Goal: Transaction & Acquisition: Purchase product/service

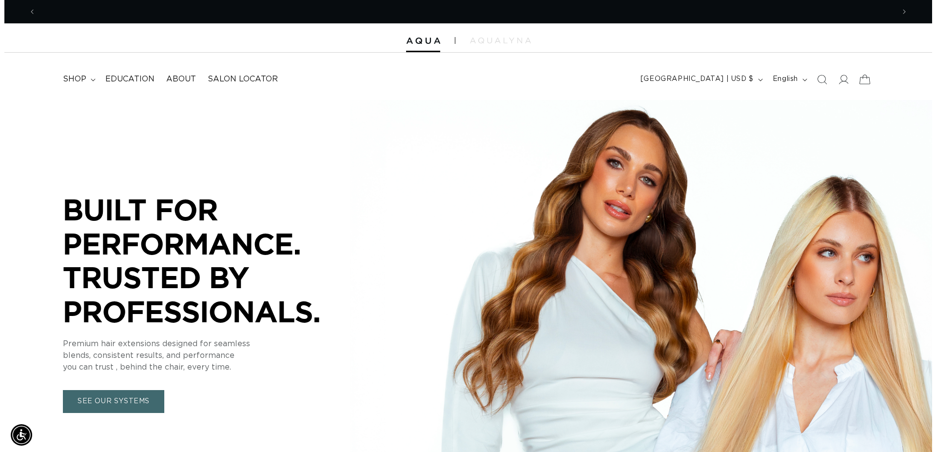
scroll to position [0, 1717]
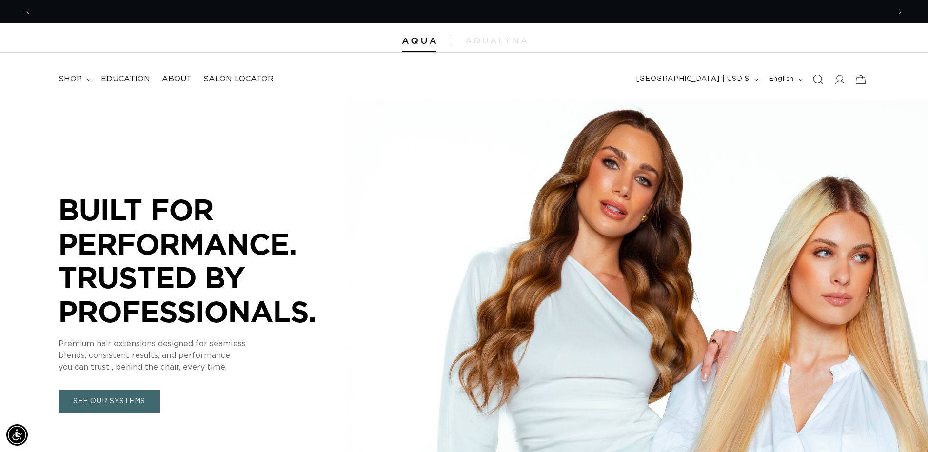
click at [816, 77] on icon "Search" at bounding box center [817, 79] width 10 height 10
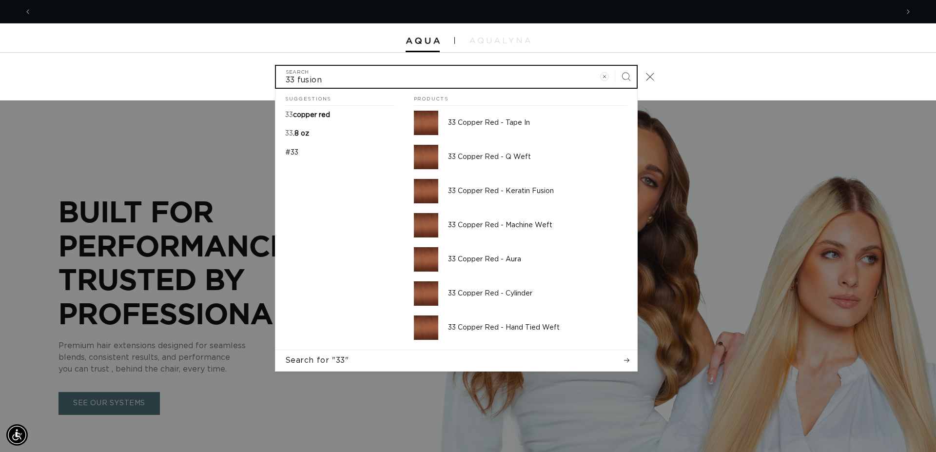
scroll to position [0, 867]
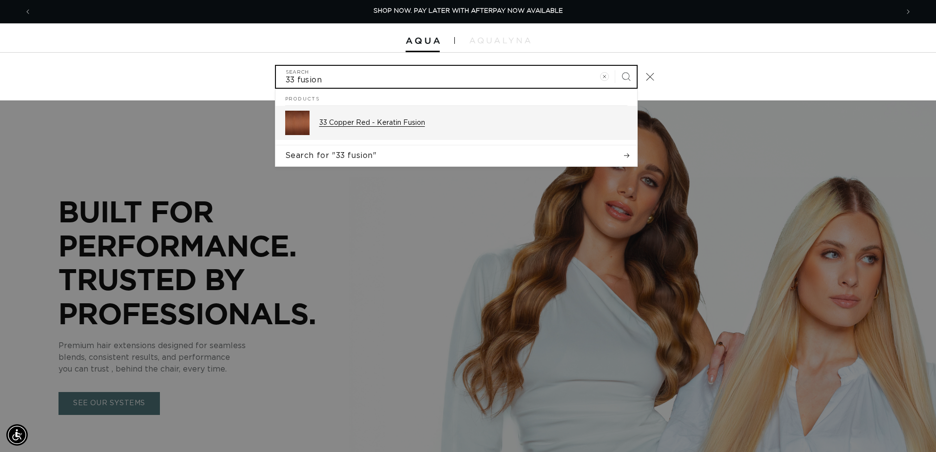
type input "33 fusion"
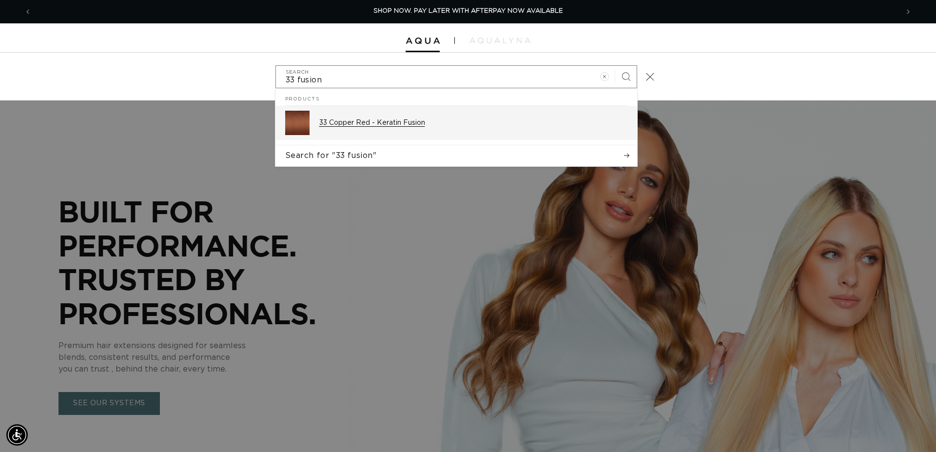
click at [355, 125] on p "33 Copper Red - Keratin Fusion" at bounding box center [473, 122] width 308 height 9
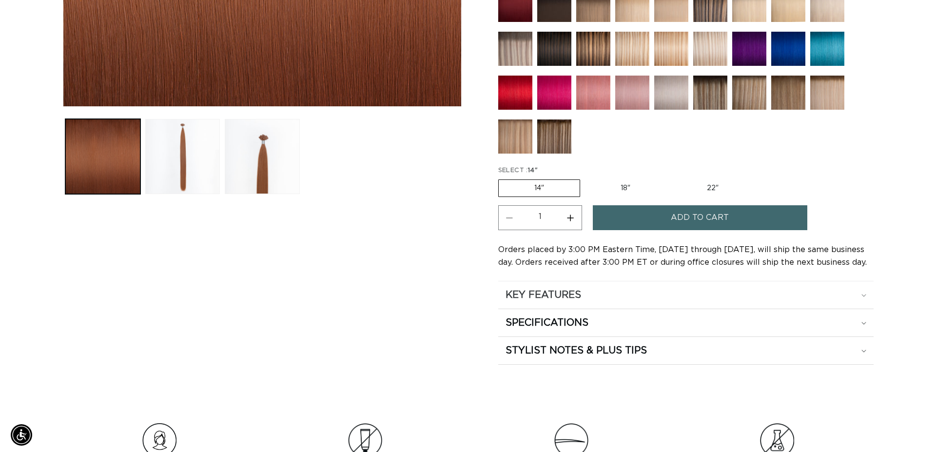
scroll to position [0, 858]
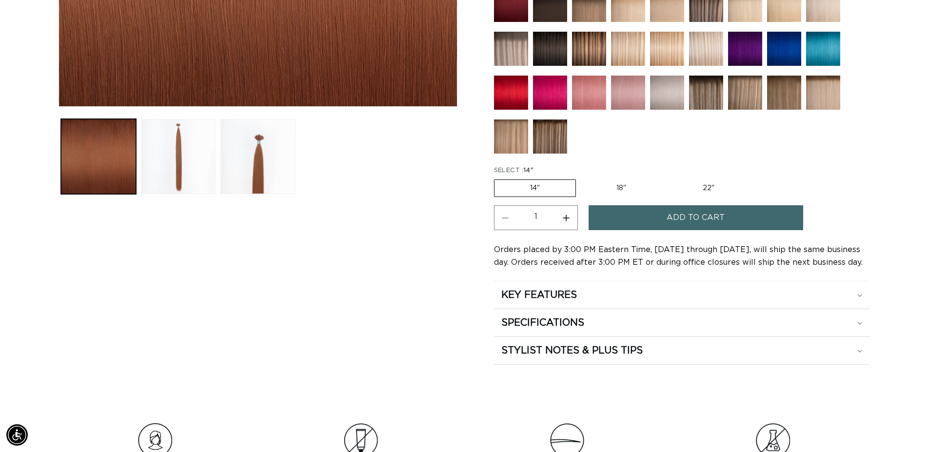
click at [667, 214] on button "Add to cart" at bounding box center [695, 217] width 214 height 25
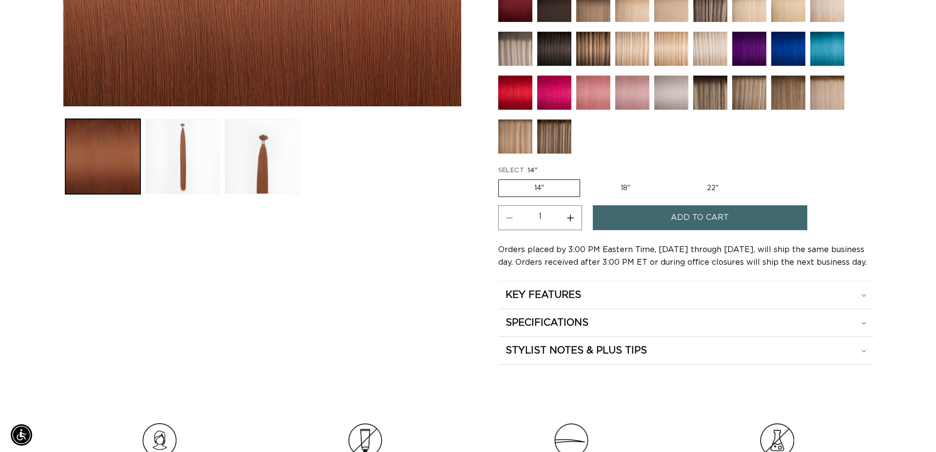
scroll to position [0, 867]
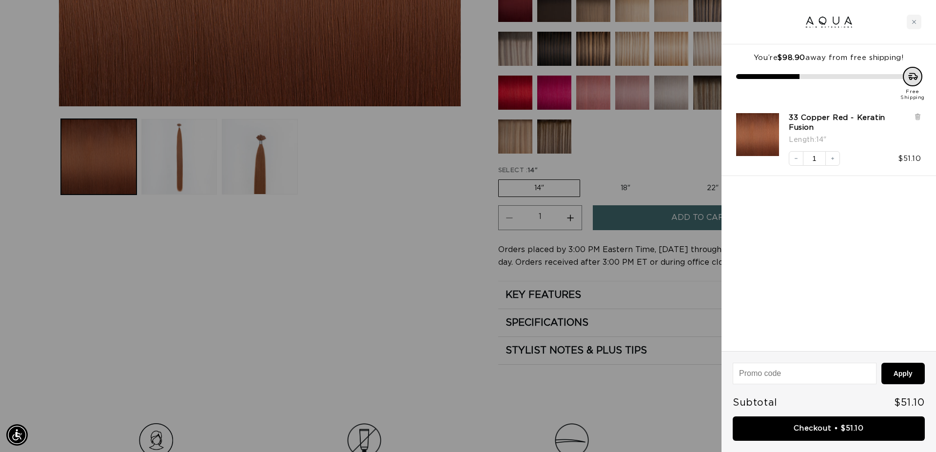
click at [639, 144] on div at bounding box center [468, 226] width 936 height 452
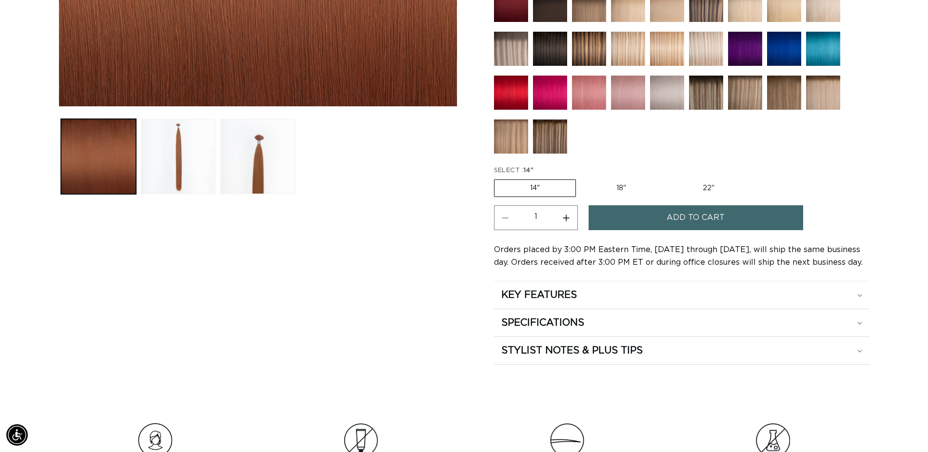
scroll to position [0, 0]
click at [761, 102] on img at bounding box center [745, 93] width 34 height 34
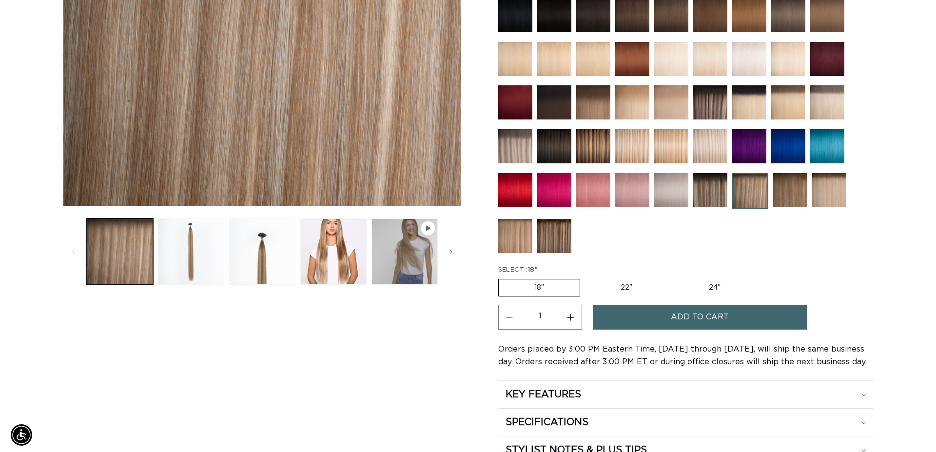
scroll to position [0, 858]
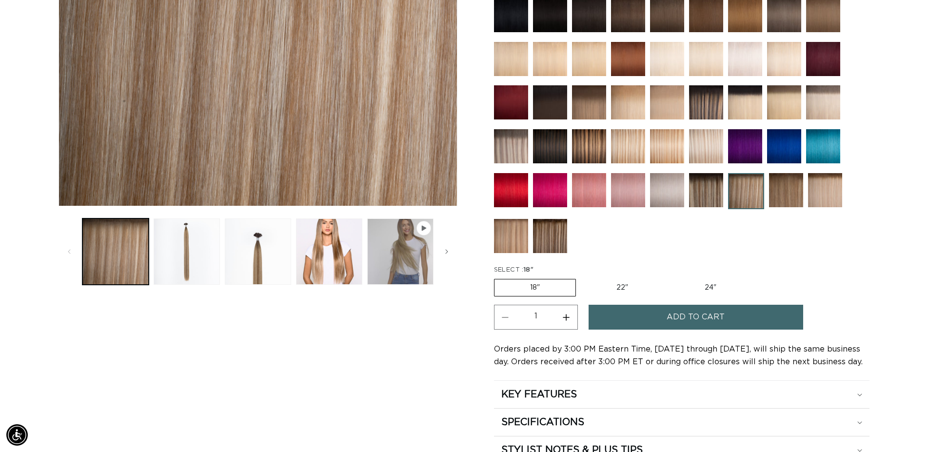
click at [659, 308] on button "Add to cart" at bounding box center [695, 317] width 214 height 25
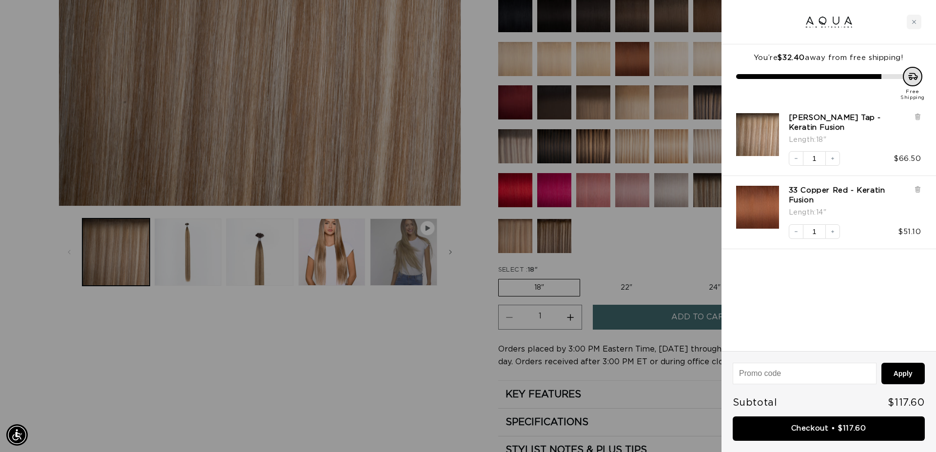
scroll to position [0, 1733]
click at [833, 425] on link "Checkout • $117.60" at bounding box center [829, 428] width 192 height 25
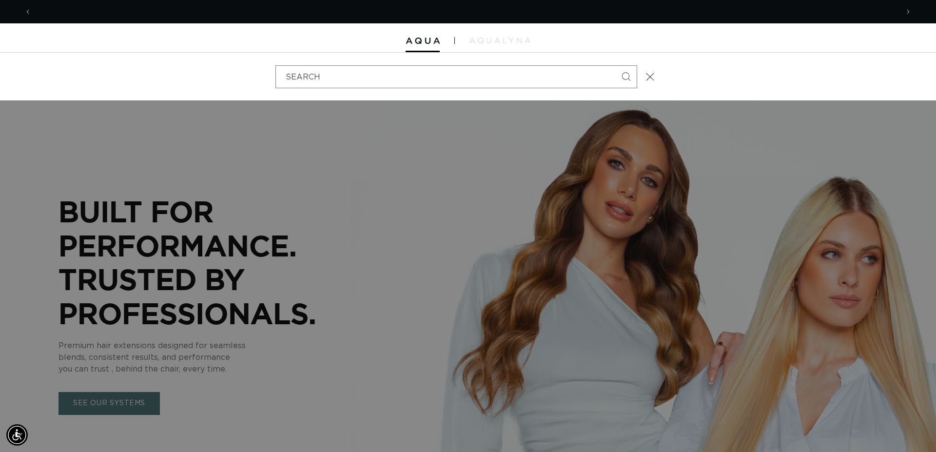
scroll to position [0, 867]
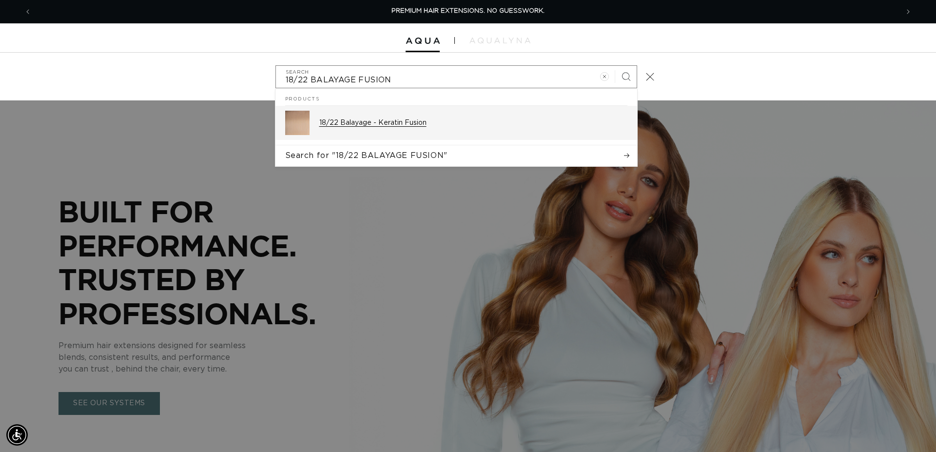
type input "18/22 BALAYAGE FUSION"
click at [432, 126] on p "18/22 Balayage - Keratin Fusion" at bounding box center [473, 122] width 308 height 9
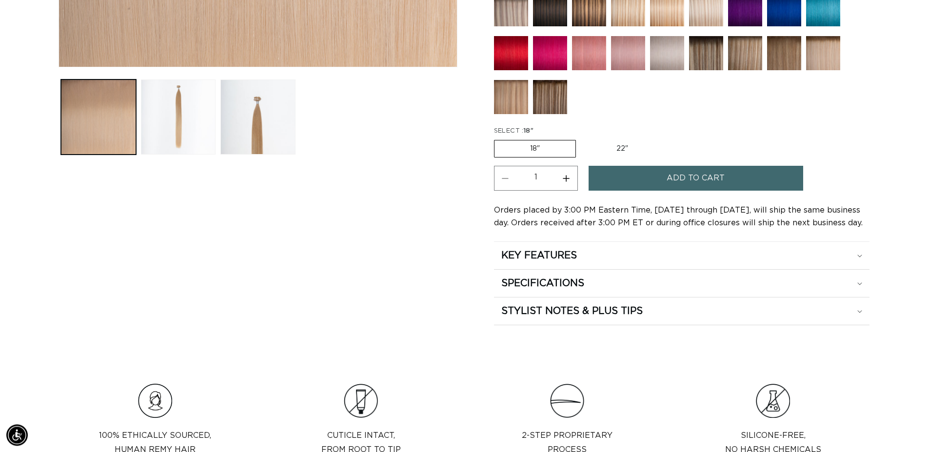
scroll to position [447, 0]
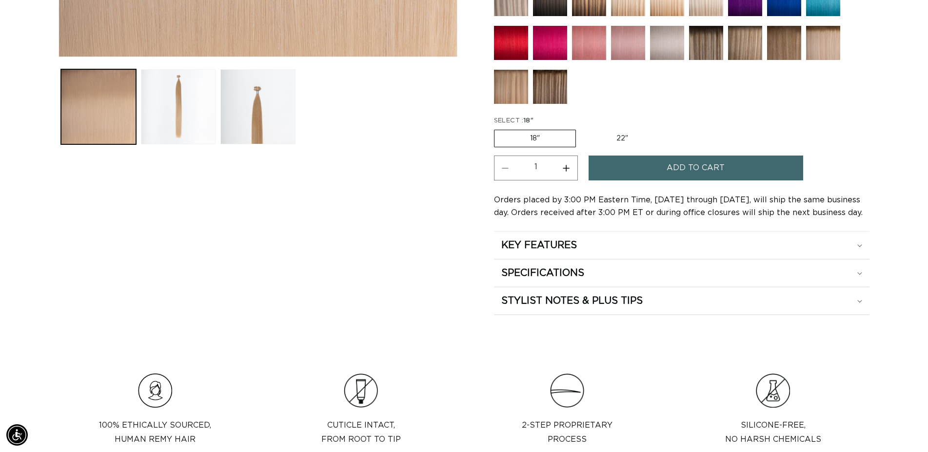
click at [573, 163] on button "Increase quantity for 18/22 Balayage - Keratin Fusion" at bounding box center [566, 167] width 22 height 25
type input "2"
click at [662, 168] on button "Add to cart" at bounding box center [695, 167] width 214 height 25
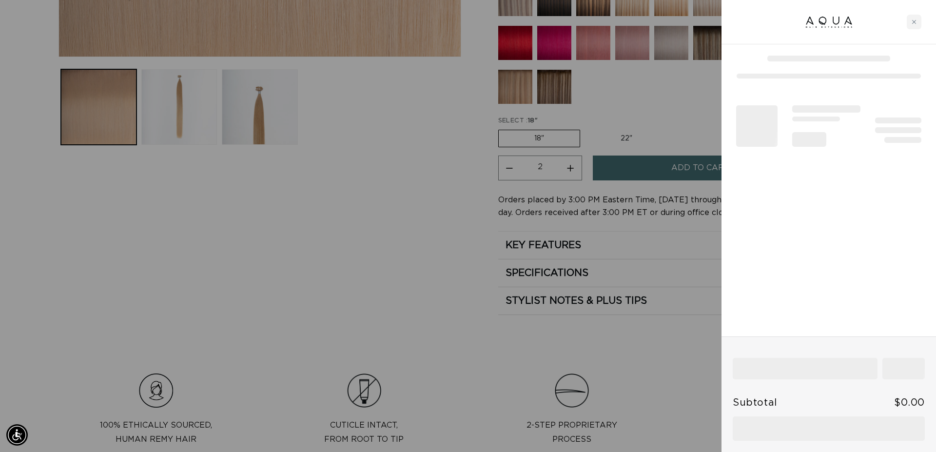
scroll to position [0, 867]
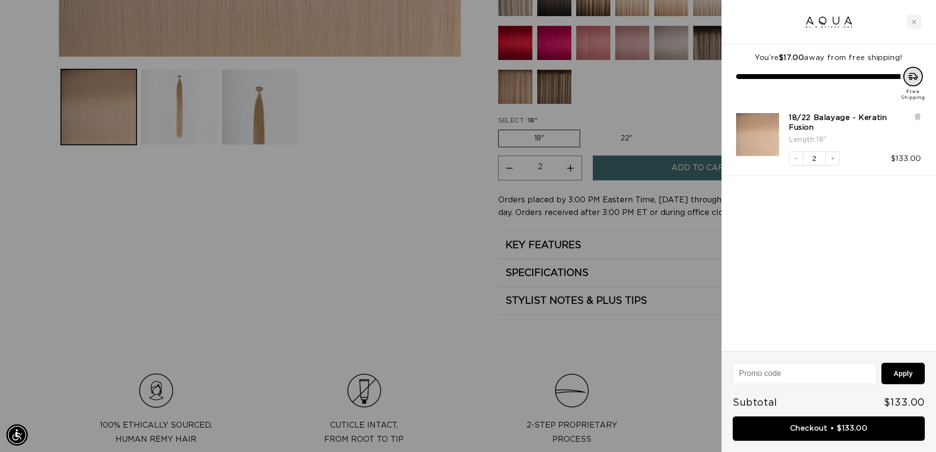
click at [457, 252] on div at bounding box center [468, 226] width 936 height 452
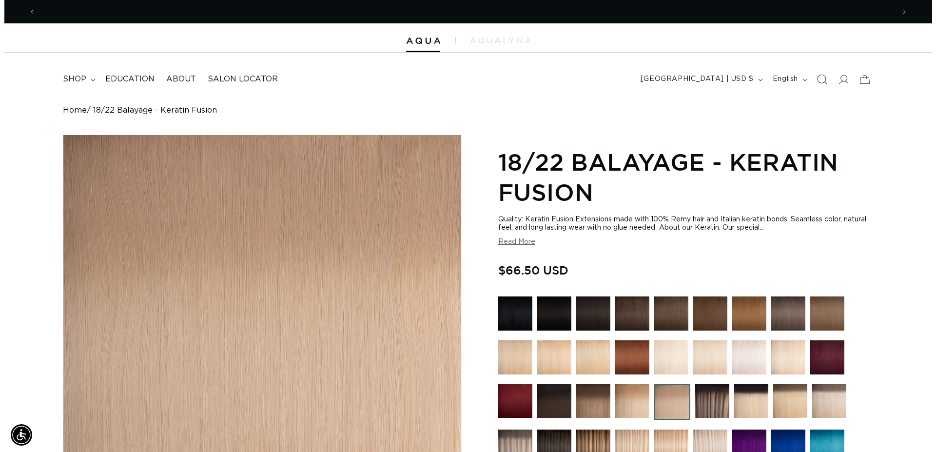
scroll to position [0, 0]
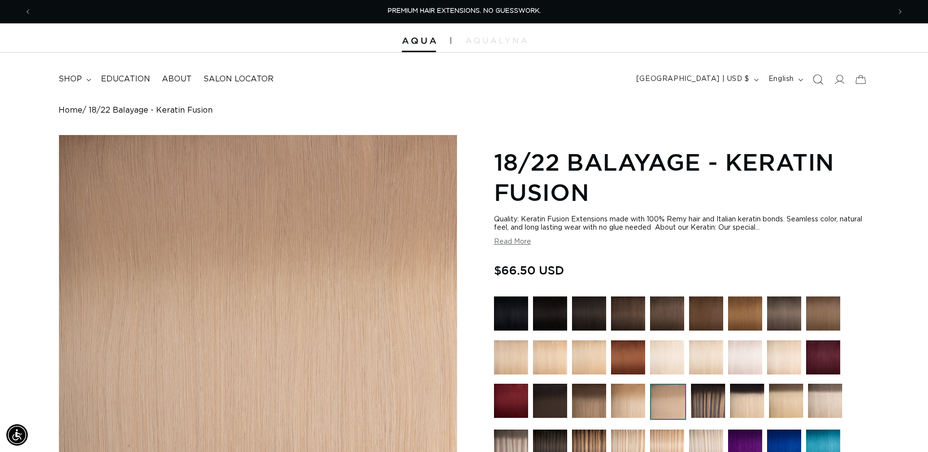
click at [814, 80] on icon "Search" at bounding box center [817, 79] width 10 height 10
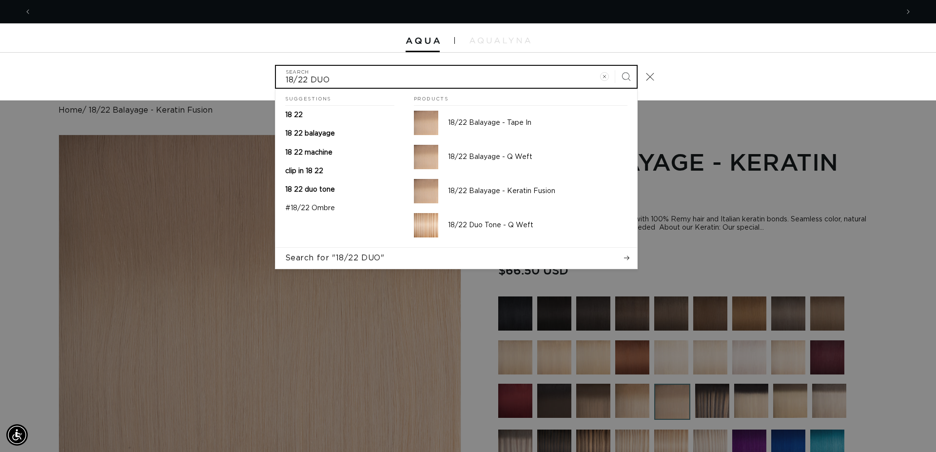
scroll to position [0, 1733]
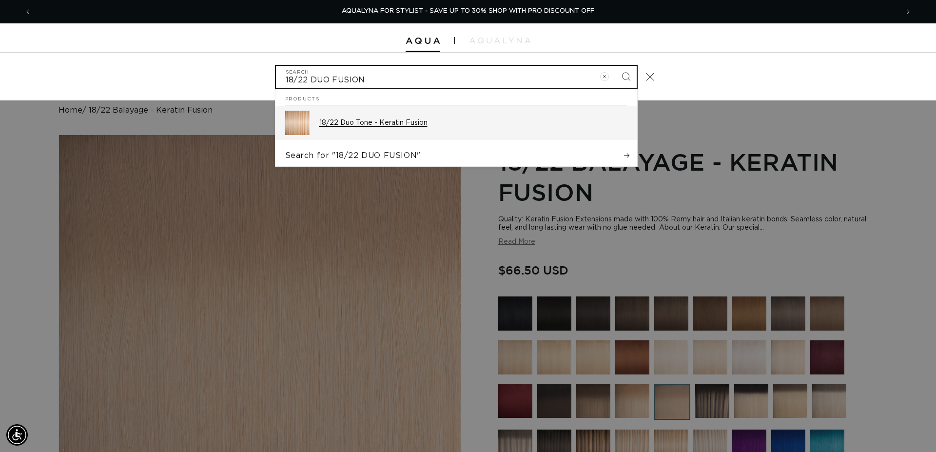
type input "18/22 DUO FUSION"
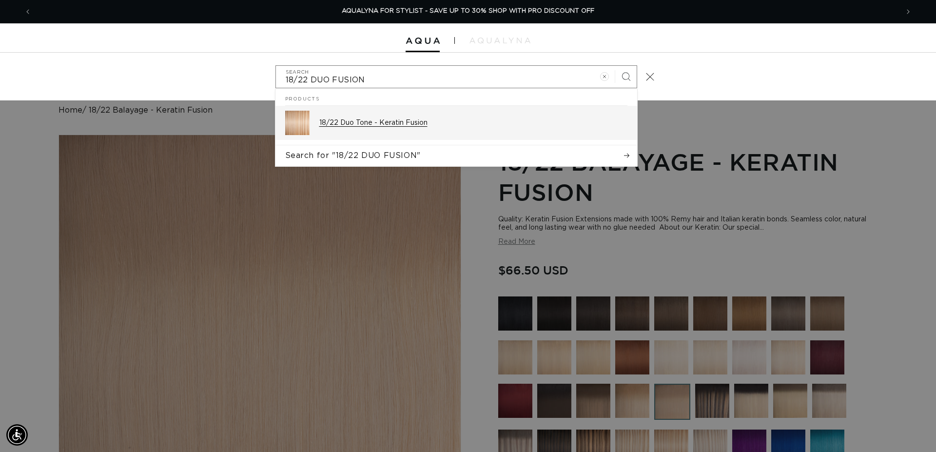
click at [424, 126] on p "18/22 Duo Tone - Keratin Fusion" at bounding box center [473, 122] width 308 height 9
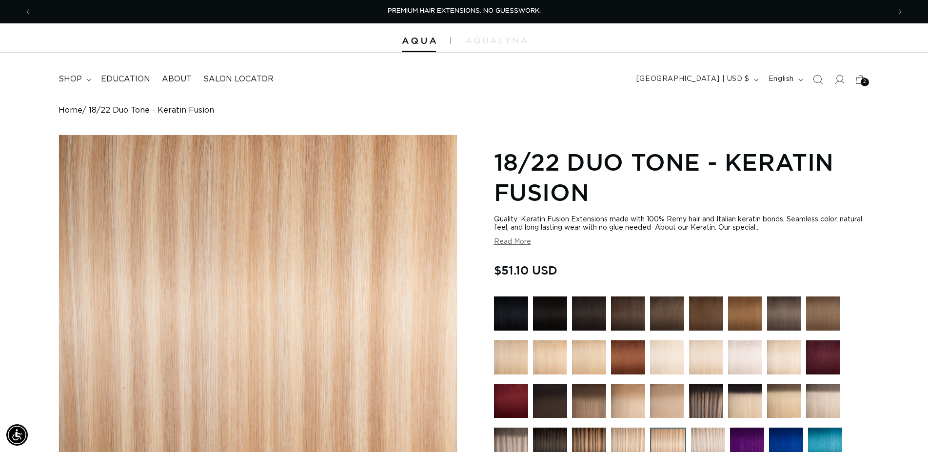
scroll to position [298, 0]
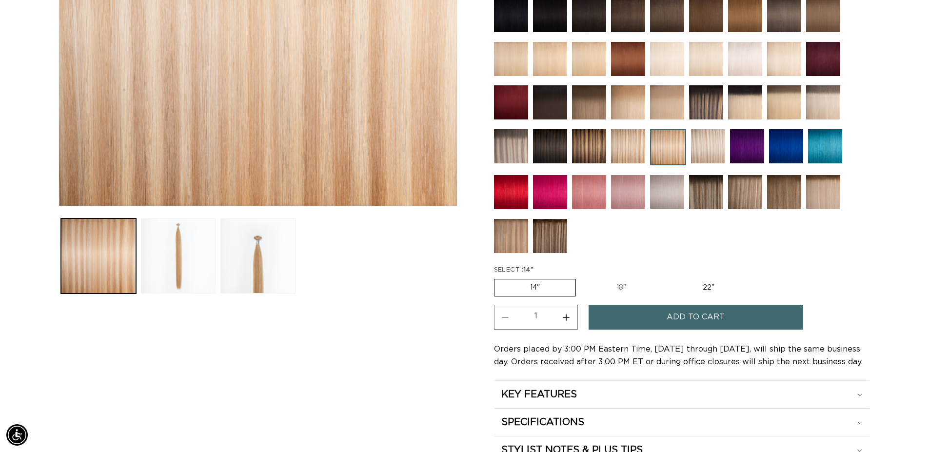
click at [601, 286] on label "18" Variant sold out or unavailable" at bounding box center [621, 287] width 81 height 17
click at [581, 277] on input "18" Variant sold out or unavailable" at bounding box center [581, 277] width 0 height 0
radio input "true"
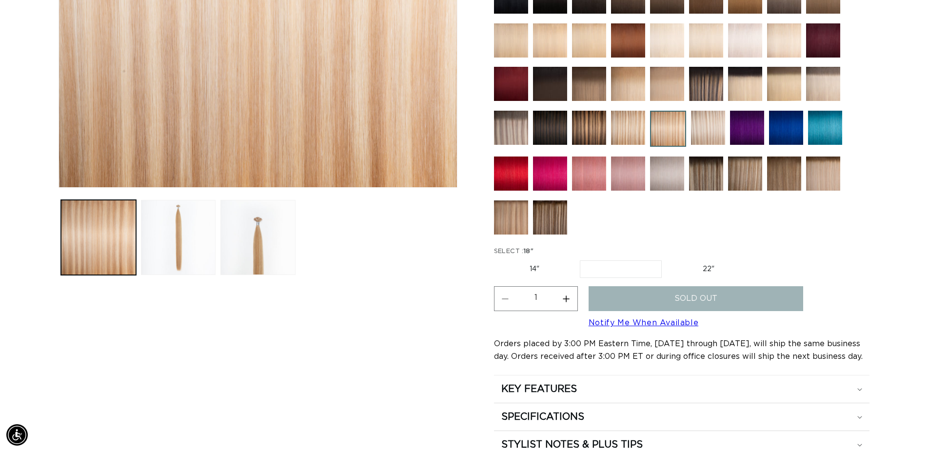
scroll to position [249, 0]
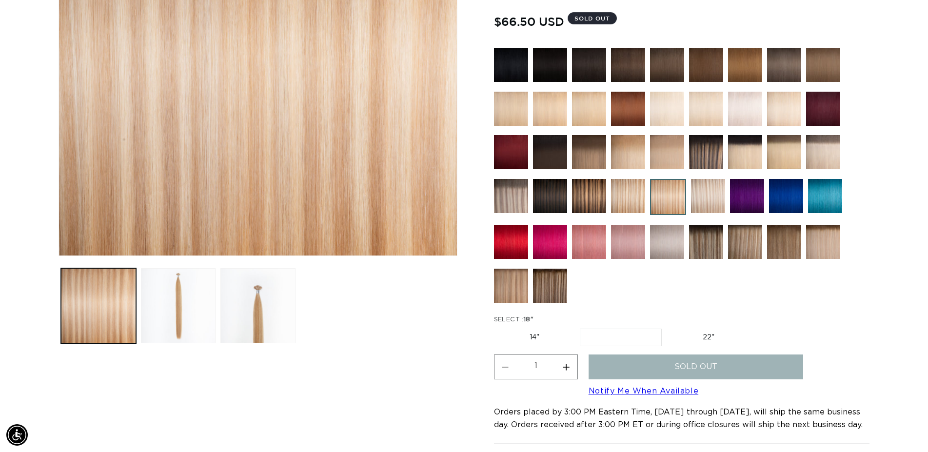
click at [816, 148] on img at bounding box center [823, 152] width 34 height 34
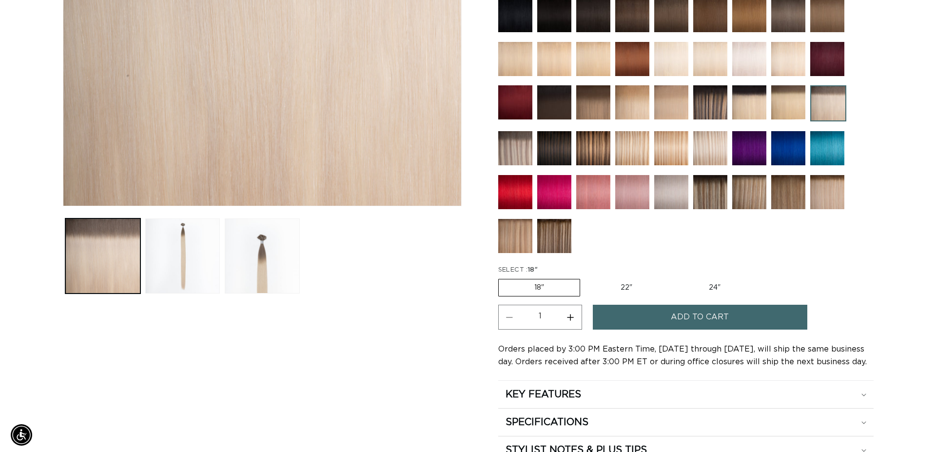
scroll to position [298, 0]
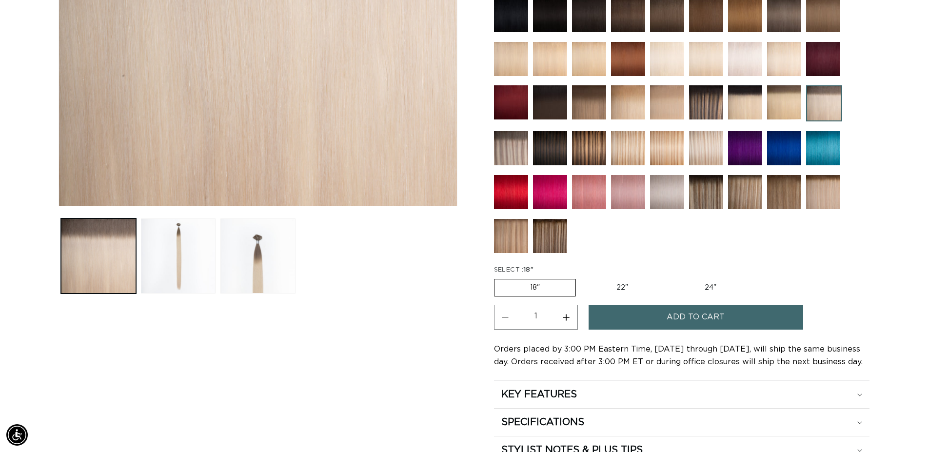
click at [702, 315] on span "Add to cart" at bounding box center [695, 317] width 58 height 25
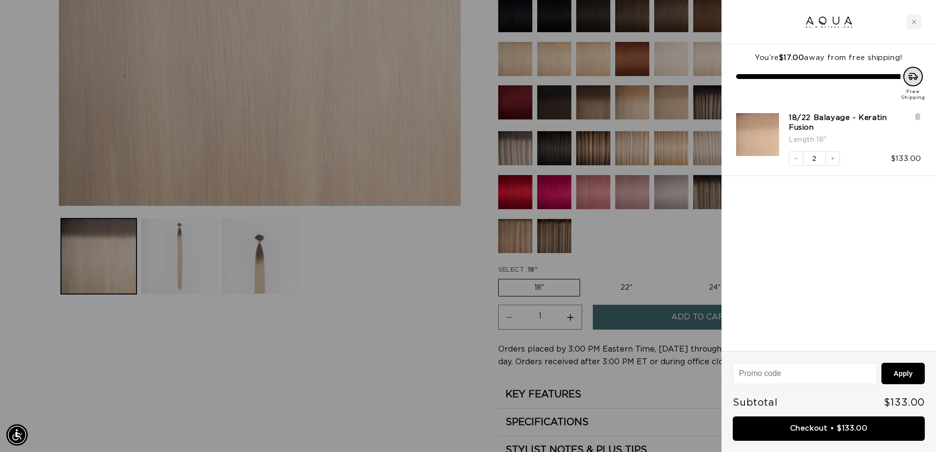
scroll to position [0, 867]
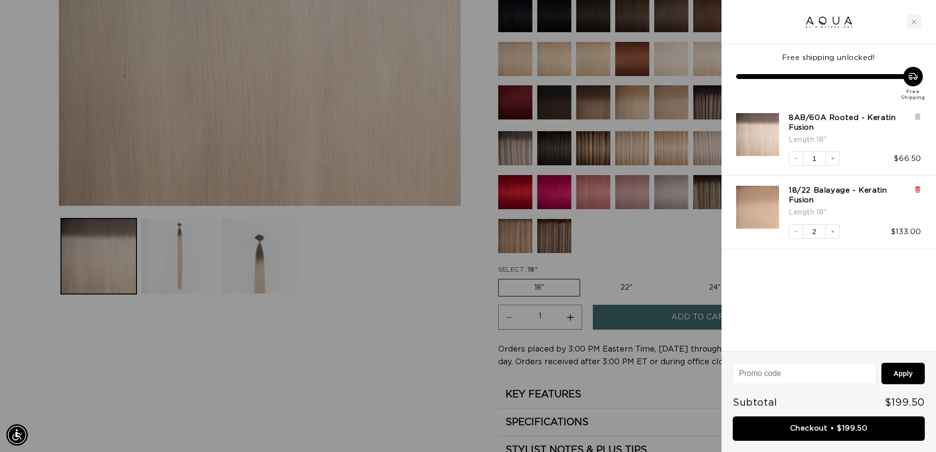
click at [917, 188] on icon at bounding box center [917, 190] width 4 height 5
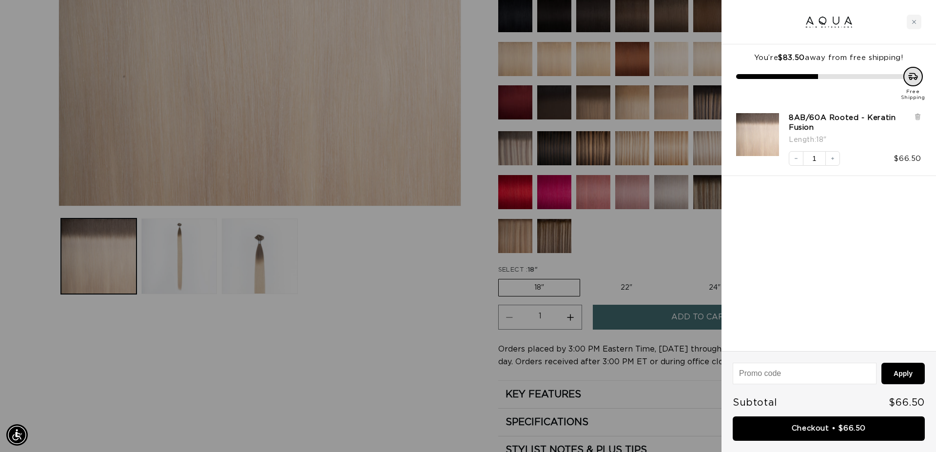
click at [410, 249] on div at bounding box center [468, 226] width 936 height 452
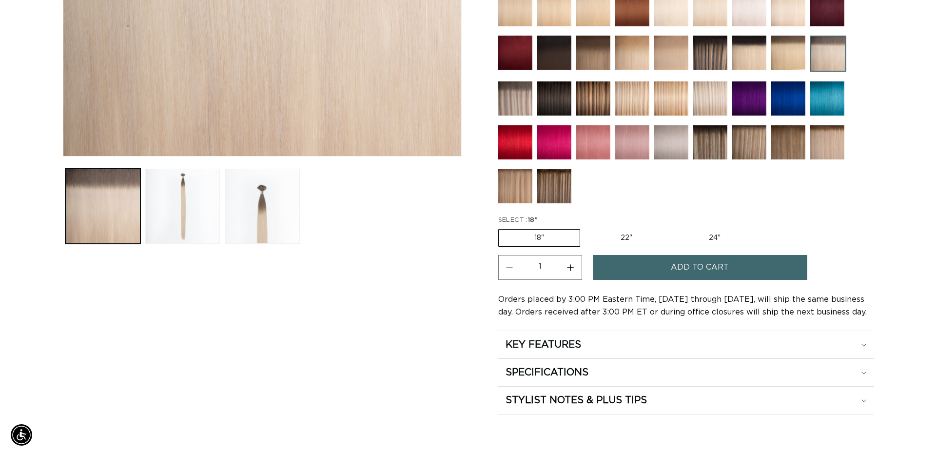
scroll to position [0, 1717]
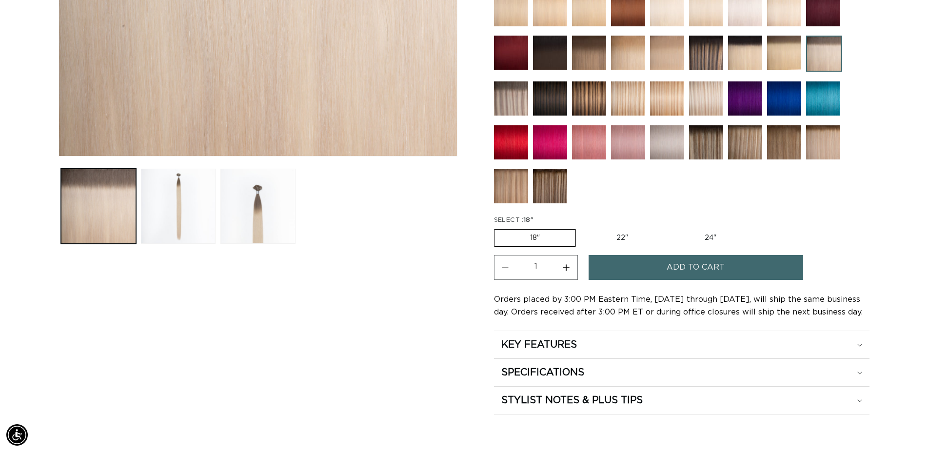
click at [703, 265] on span "Add to cart" at bounding box center [695, 267] width 58 height 25
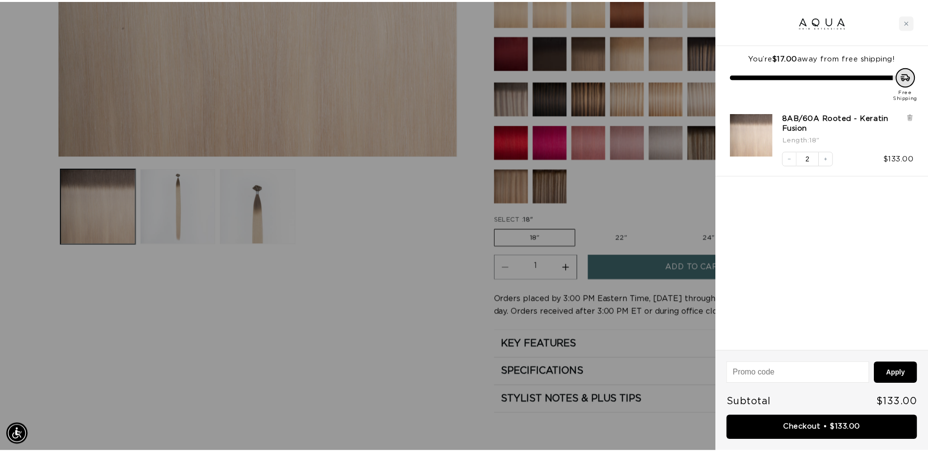
scroll to position [0, 0]
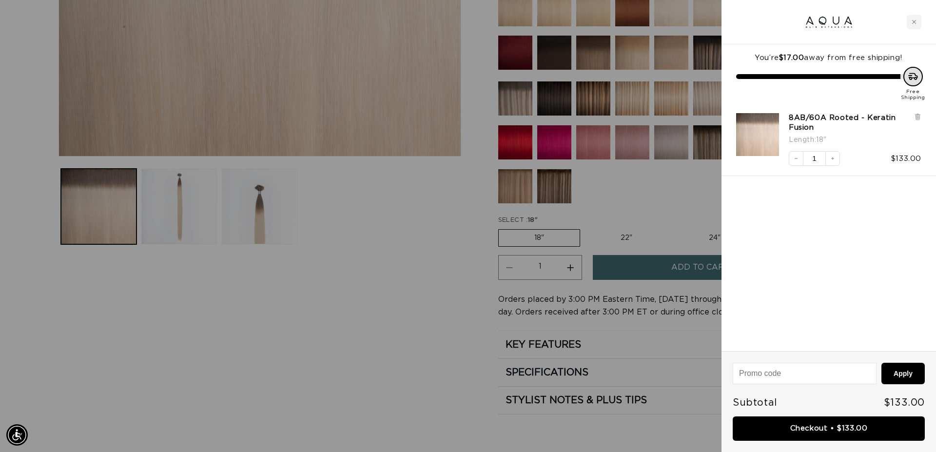
type input "1"
click at [820, 161] on input "1" at bounding box center [814, 158] width 22 height 15
click at [422, 327] on div at bounding box center [468, 226] width 936 height 452
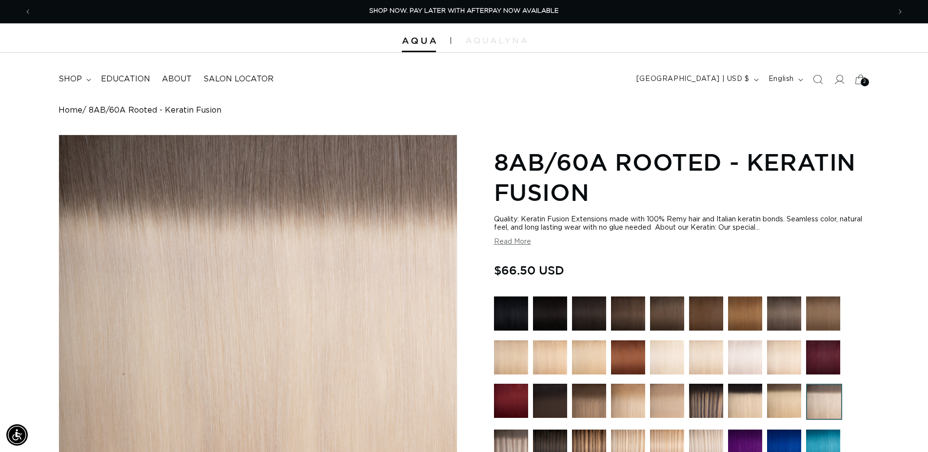
click at [863, 77] on icon at bounding box center [860, 79] width 23 height 23
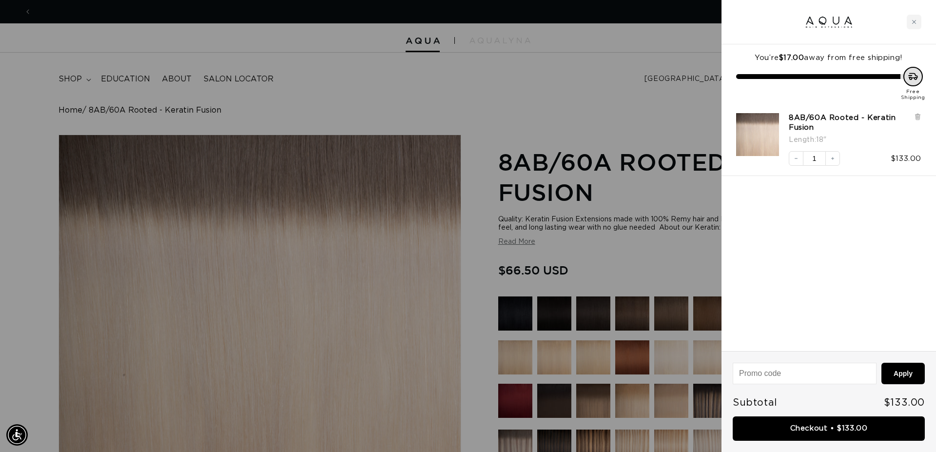
scroll to position [0, 1733]
click at [836, 247] on div "You’re $17.00 away from free shipping! Free Shipping 8AB/60A Rooted - Keratin F…" at bounding box center [828, 197] width 214 height 307
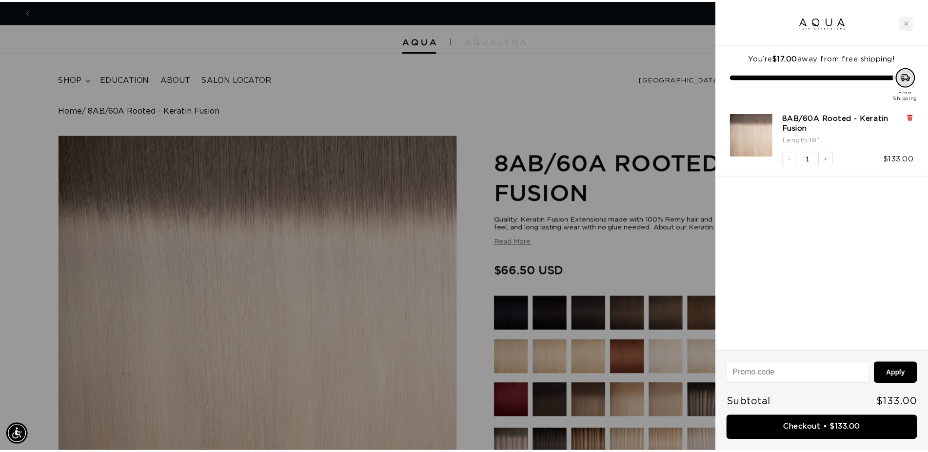
scroll to position [0, 0]
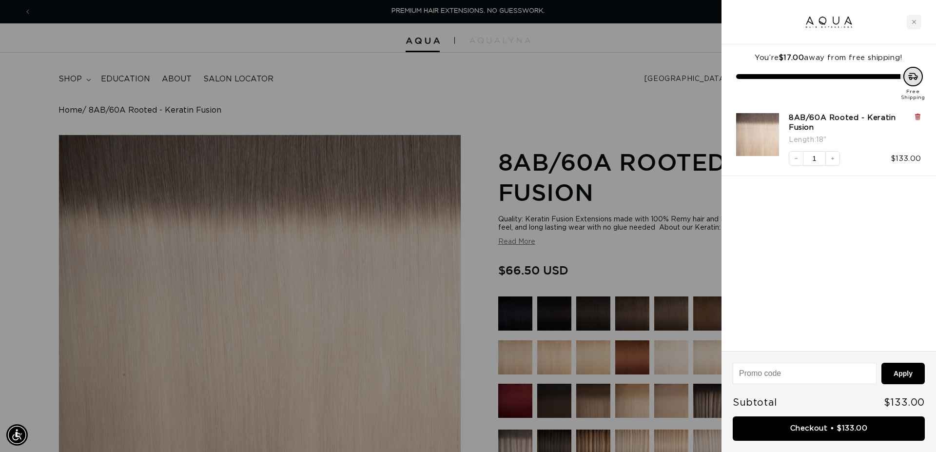
click at [917, 116] on icon at bounding box center [917, 117] width 4 height 5
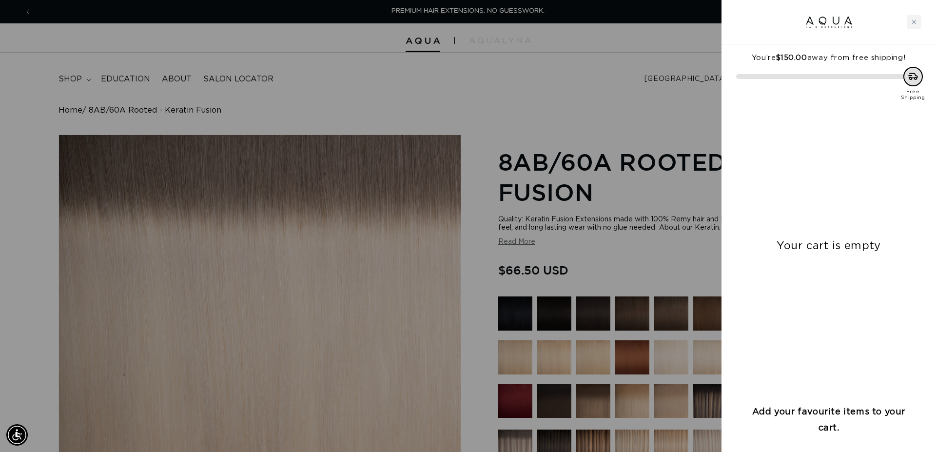
click at [687, 135] on div at bounding box center [468, 226] width 936 height 452
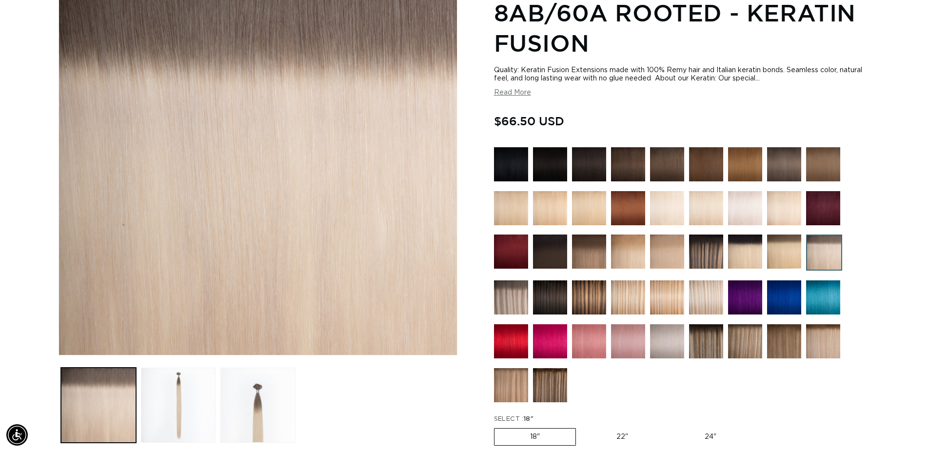
scroll to position [0, 858]
click at [832, 250] on img at bounding box center [824, 252] width 36 height 36
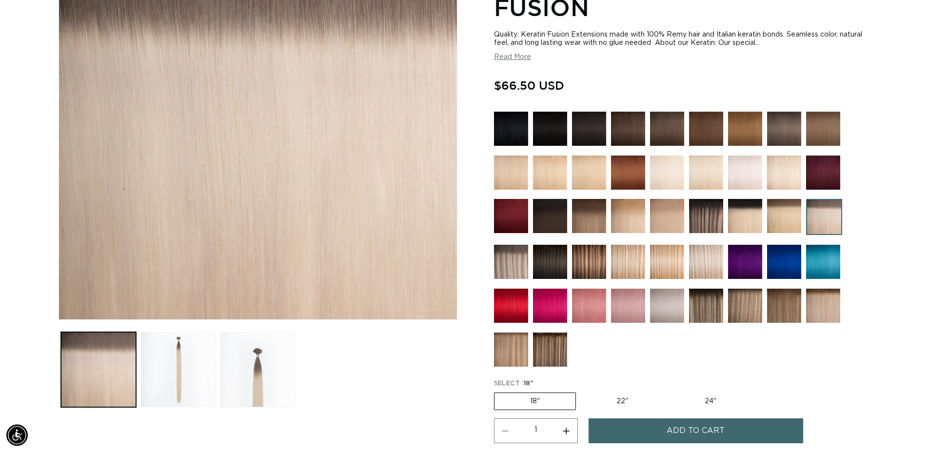
scroll to position [238, 0]
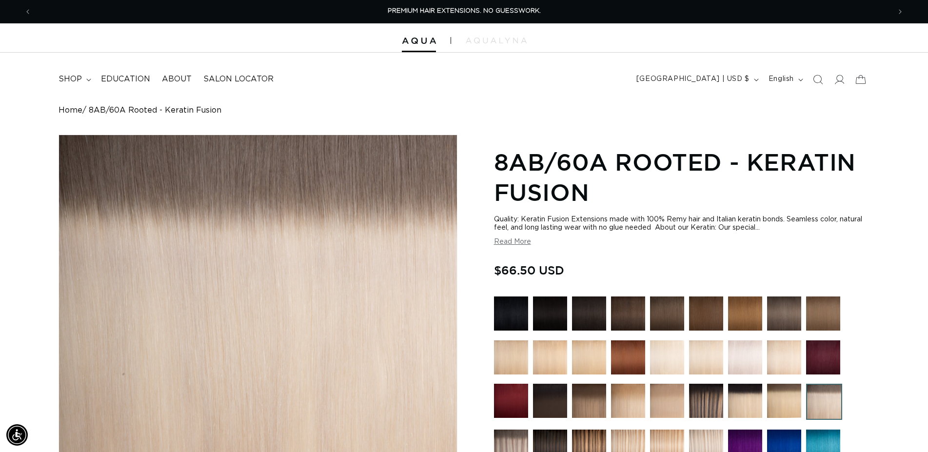
scroll to position [348, 0]
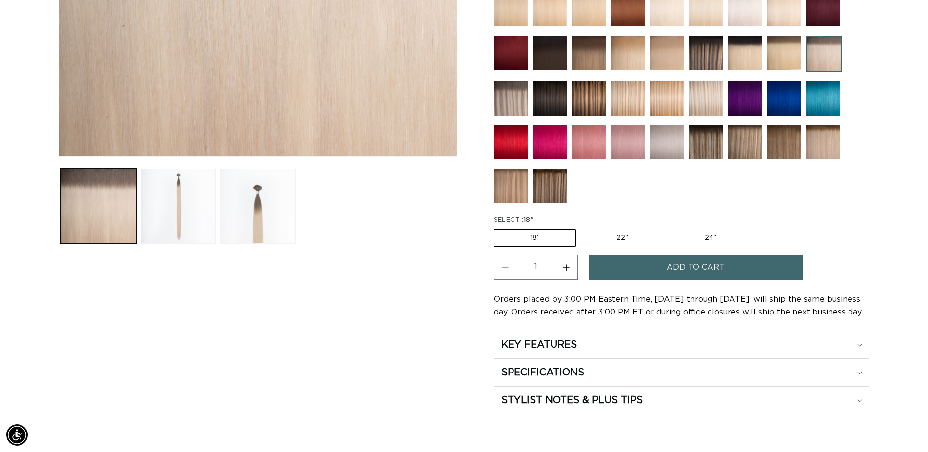
click at [695, 270] on span "Add to cart" at bounding box center [695, 267] width 58 height 25
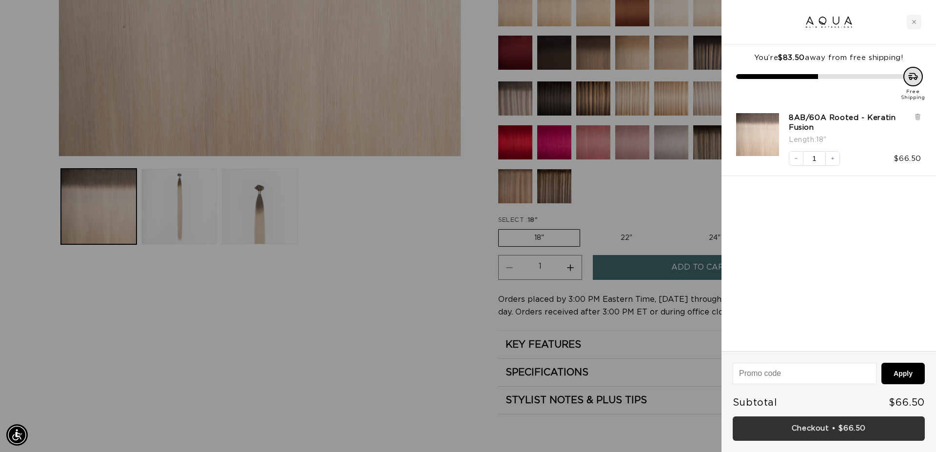
scroll to position [0, 1733]
click at [836, 426] on link "Checkout • $66.50" at bounding box center [829, 428] width 192 height 25
